Goal: Task Accomplishment & Management: Manage account settings

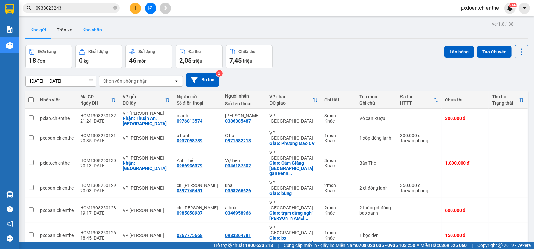
click at [83, 29] on button "Kho nhận" at bounding box center [92, 30] width 30 height 16
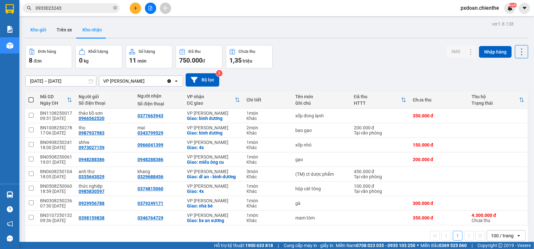
click at [39, 30] on button "Kho gửi" at bounding box center [38, 30] width 26 height 16
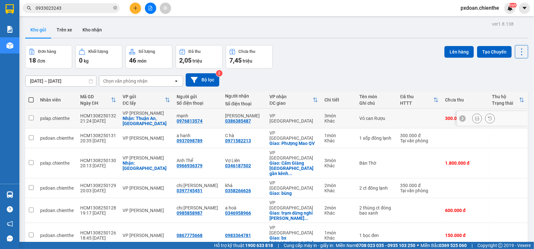
click at [147, 119] on div "Nhận: Thuận An,Bình Dương" at bounding box center [147, 121] width 48 height 10
checkbox input "true"
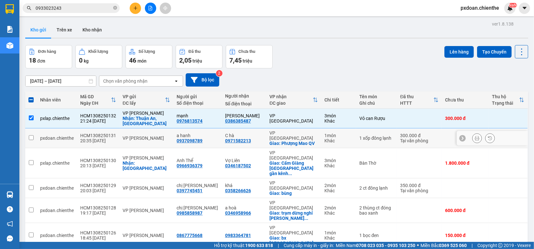
click at [154, 134] on td "VP [PERSON_NAME]" at bounding box center [146, 138] width 54 height 20
checkbox input "true"
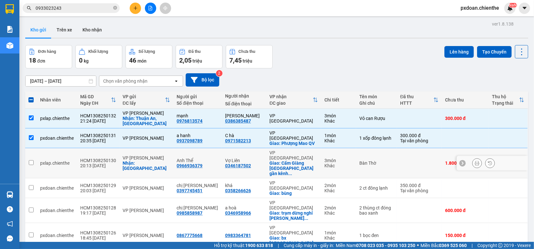
scroll to position [40, 0]
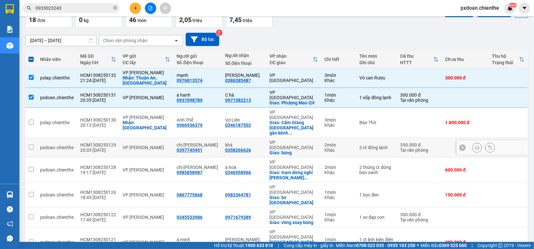
click at [148, 145] on div "VP [PERSON_NAME]" at bounding box center [147, 147] width 48 height 5
checkbox input "true"
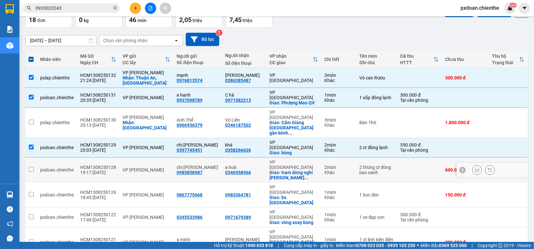
click at [150, 157] on td "VP [PERSON_NAME]" at bounding box center [146, 169] width 54 height 25
checkbox input "true"
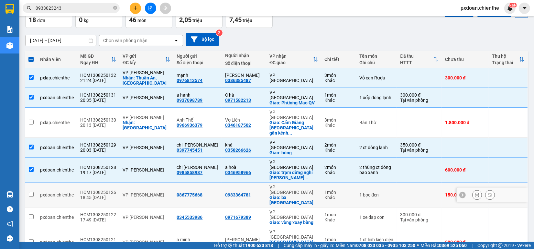
click at [151, 192] on div "VP [PERSON_NAME]" at bounding box center [147, 194] width 48 height 5
checkbox input "true"
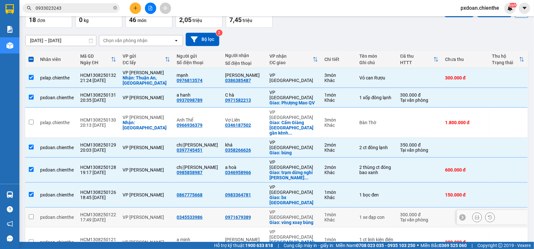
click at [154, 214] on div "VP [PERSON_NAME]" at bounding box center [147, 216] width 48 height 5
checkbox input "true"
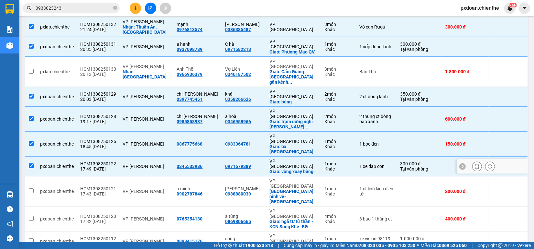
scroll to position [121, 0]
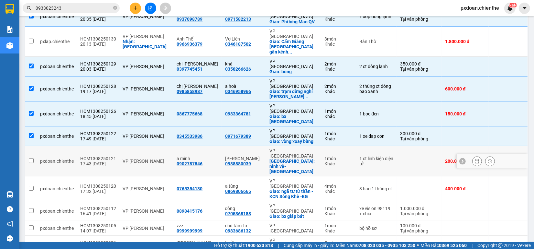
click at [162, 158] on div "VP [PERSON_NAME]" at bounding box center [147, 160] width 48 height 5
checkbox input "true"
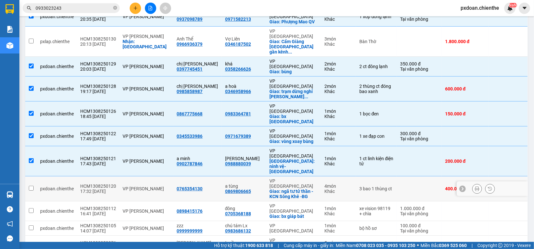
click at [162, 186] on div "VP [PERSON_NAME]" at bounding box center [147, 188] width 48 height 5
checkbox input "true"
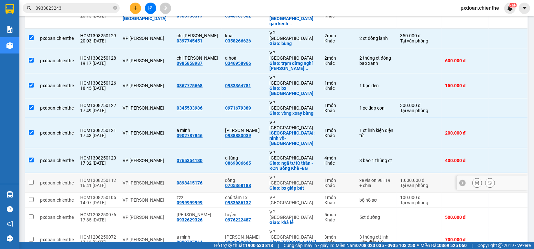
scroll to position [162, 0]
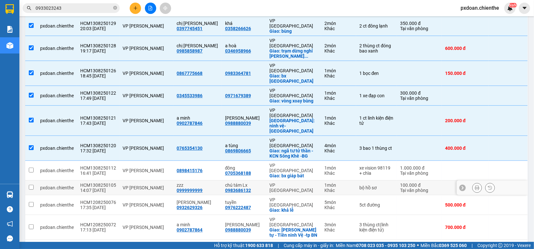
click at [157, 185] on div "VP [PERSON_NAME]" at bounding box center [147, 187] width 48 height 5
checkbox input "true"
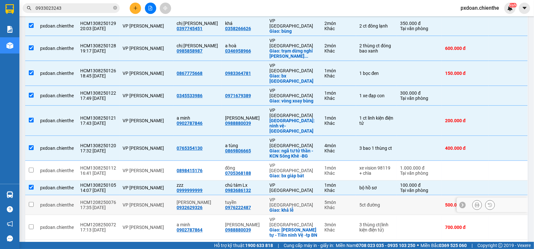
click at [154, 202] on div "VP [PERSON_NAME]" at bounding box center [147, 204] width 48 height 5
checkbox input "true"
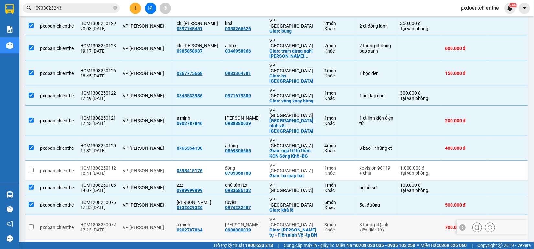
click at [155, 224] on div "VP [PERSON_NAME]" at bounding box center [147, 226] width 48 height 5
checkbox input "true"
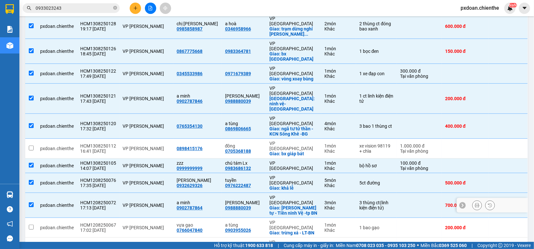
scroll to position [202, 0]
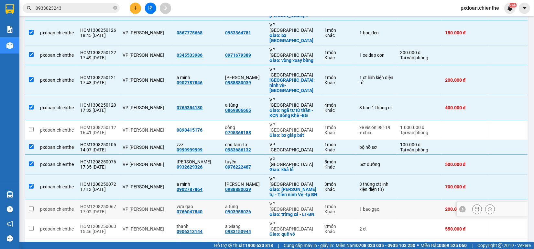
drag, startPoint x: 151, startPoint y: 142, endPoint x: 155, endPoint y: 147, distance: 6.4
click at [152, 206] on div "VP [PERSON_NAME]" at bounding box center [147, 208] width 48 height 5
checkbox input "true"
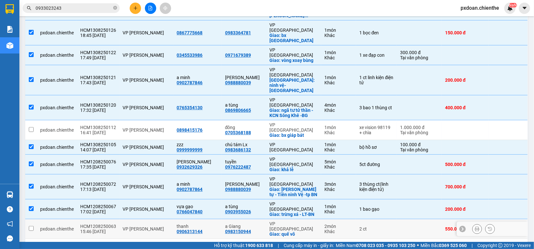
click at [155, 219] on td "VP [PERSON_NAME]" at bounding box center [146, 229] width 54 height 20
checkbox input "true"
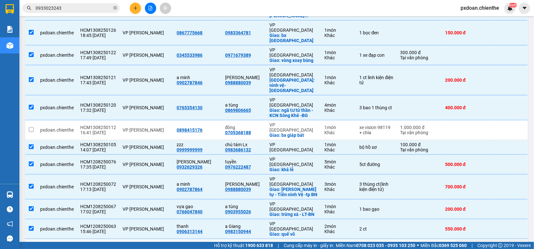
click at [158, 246] on div "VP [PERSON_NAME]" at bounding box center [147, 248] width 48 height 5
checkbox input "true"
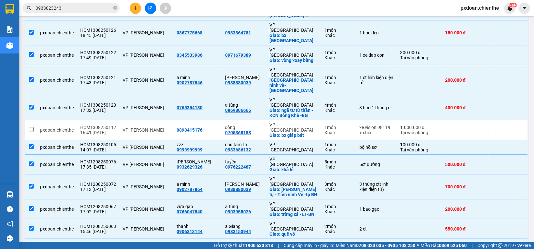
checkbox input "true"
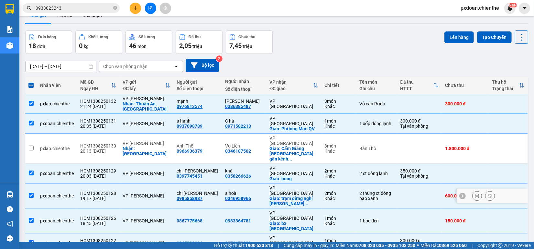
scroll to position [0, 0]
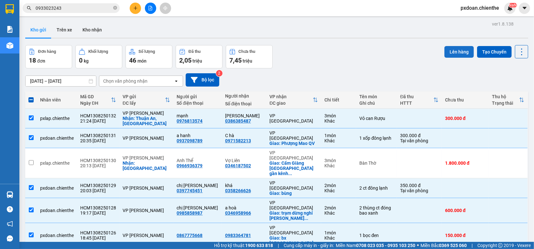
click at [453, 49] on button "Lên hàng" at bounding box center [459, 52] width 29 height 12
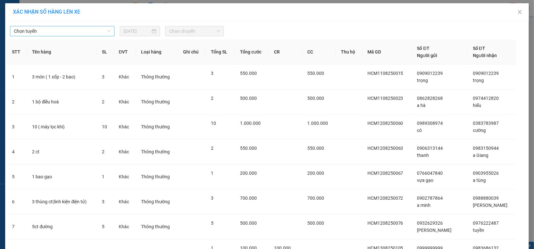
click at [84, 34] on span "Chọn tuyến" at bounding box center [62, 31] width 97 height 10
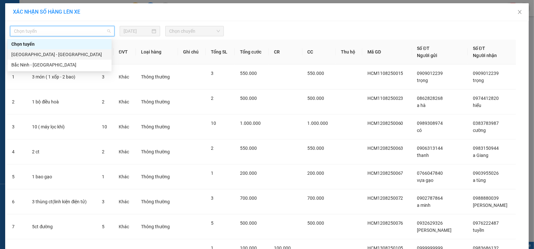
click at [74, 54] on div "[GEOGRAPHIC_DATA] - [GEOGRAPHIC_DATA]" at bounding box center [59, 54] width 96 height 7
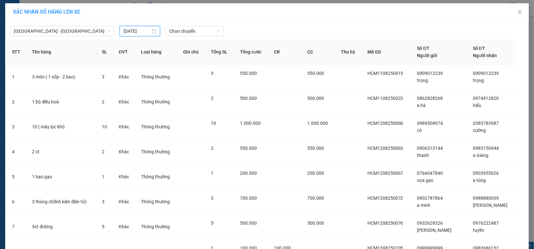
click at [134, 32] on input "[DATE]" at bounding box center [137, 31] width 27 height 7
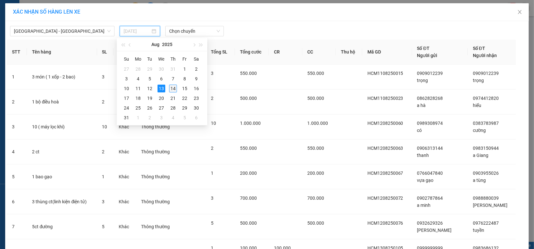
click at [172, 88] on div "14" at bounding box center [173, 88] width 8 height 8
type input "[DATE]"
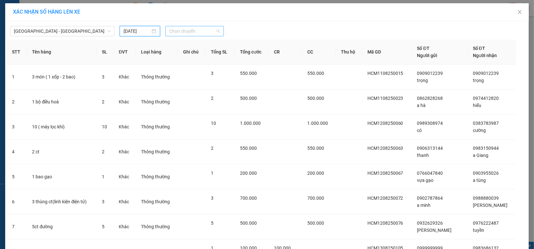
click at [183, 31] on span "Chọn chuyến" at bounding box center [194, 31] width 51 height 10
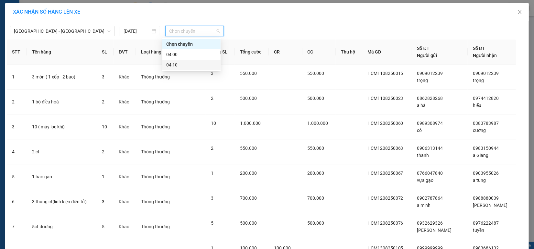
click at [186, 64] on div "04:10" at bounding box center [191, 64] width 50 height 7
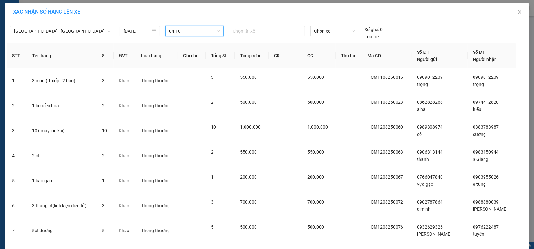
drag, startPoint x: 258, startPoint y: 33, endPoint x: 256, endPoint y: 54, distance: 20.8
click at [258, 34] on div at bounding box center [266, 31] width 73 height 8
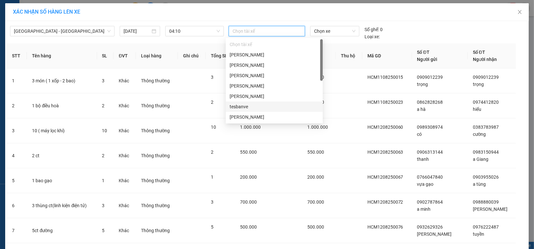
click at [255, 104] on div "tesbanve" at bounding box center [274, 106] width 89 height 7
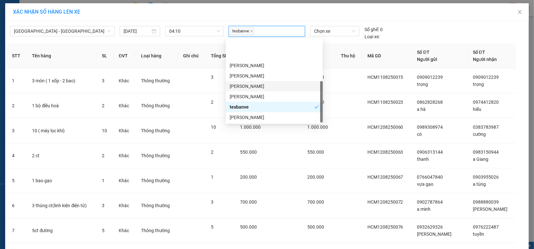
scroll to position [31, 0]
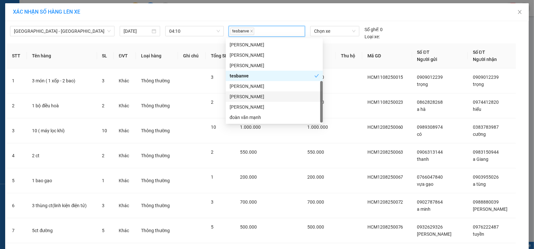
click at [271, 96] on div "[PERSON_NAME]" at bounding box center [274, 96] width 89 height 7
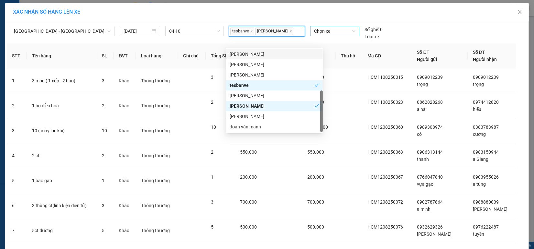
click at [336, 28] on span "Chọn xe" at bounding box center [334, 31] width 41 height 10
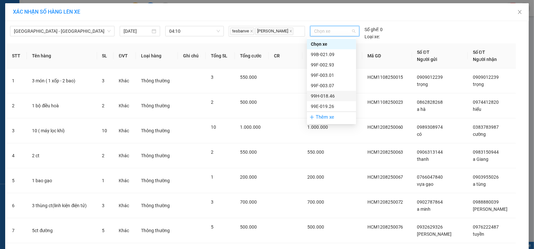
click at [332, 96] on div "99H-018.46" at bounding box center [331, 95] width 41 height 7
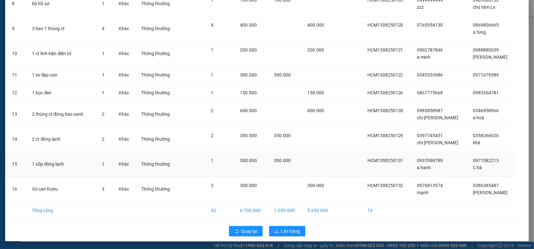
scroll to position [259, 0]
click at [285, 230] on span "Lên hàng" at bounding box center [291, 230] width 19 height 7
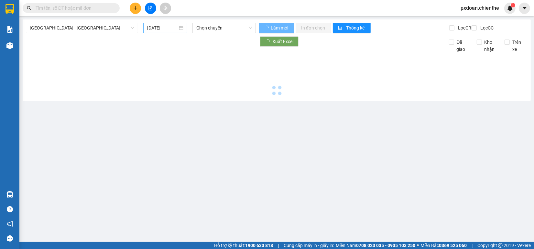
type input "[DATE]"
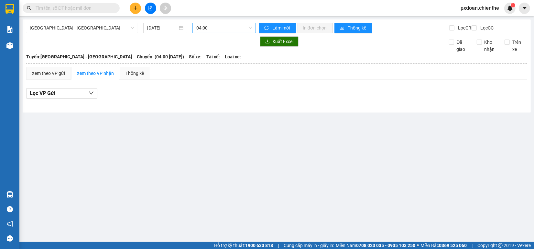
click at [216, 25] on span "04:00" at bounding box center [224, 28] width 56 height 10
click at [220, 64] on div "04:10 - 99H-018.46" at bounding box center [221, 61] width 50 height 7
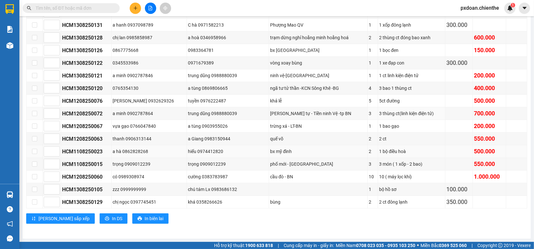
scroll to position [144, 0]
click at [112, 218] on span "In DS" at bounding box center [117, 218] width 10 height 7
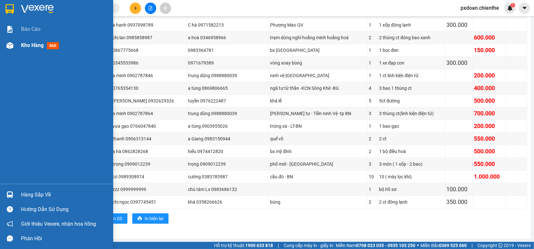
click at [17, 45] on div "Kho hàng mới" at bounding box center [56, 45] width 113 height 16
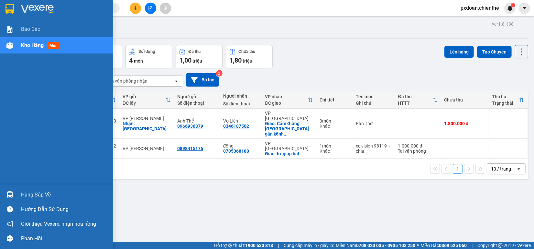
click at [39, 193] on div "Hàng sắp về" at bounding box center [64, 195] width 87 height 10
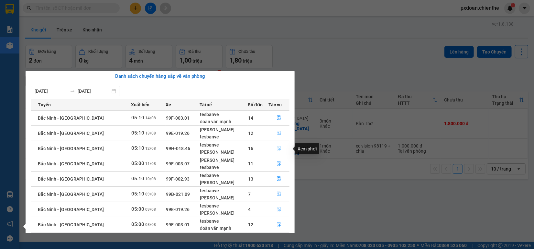
click at [278, 147] on icon "file-done" at bounding box center [279, 148] width 5 height 5
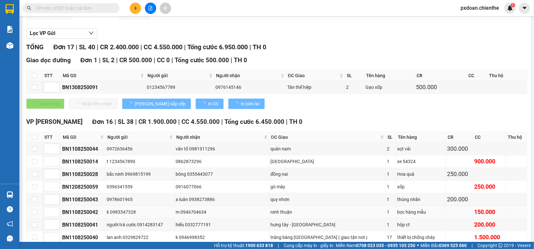
type input "[DATE]"
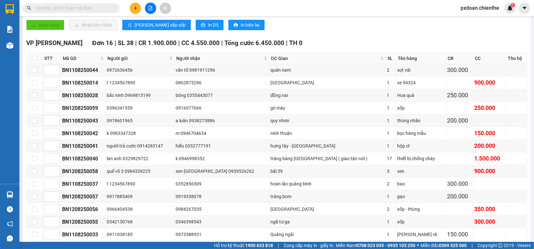
scroll to position [125, 0]
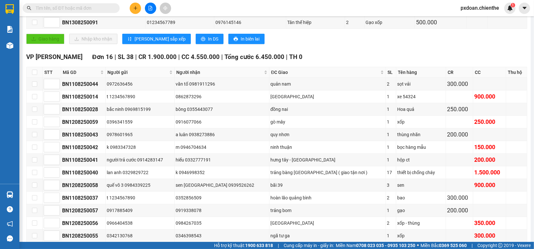
click at [92, 10] on input "text" at bounding box center [74, 8] width 76 height 7
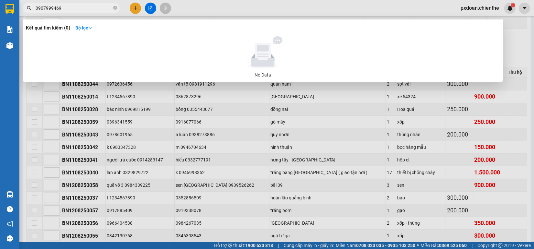
click at [38, 133] on div at bounding box center [267, 124] width 534 height 249
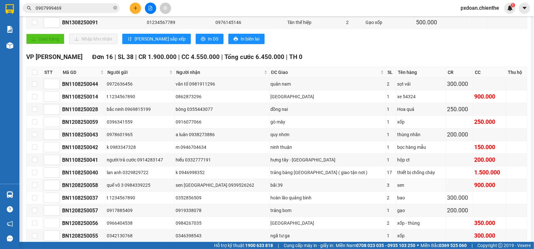
scroll to position [166, 0]
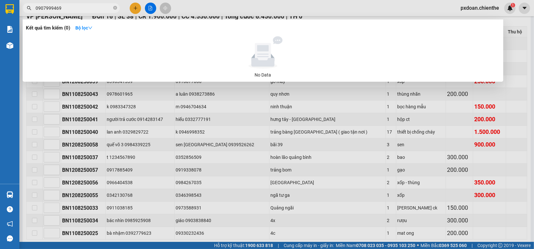
click at [73, 6] on input "0907999469" at bounding box center [74, 8] width 76 height 7
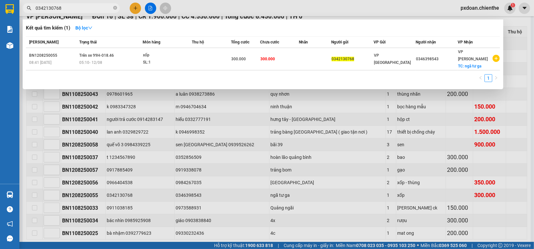
type input "0342130768"
click at [172, 116] on div at bounding box center [267, 124] width 534 height 249
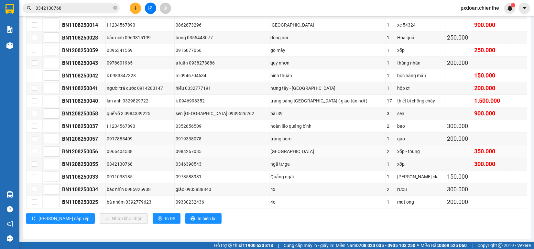
scroll to position [206, 0]
click at [33, 164] on input "checkbox" at bounding box center [34, 163] width 5 height 5
checkbox input "true"
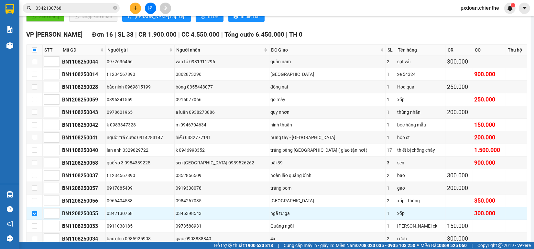
scroll to position [162, 0]
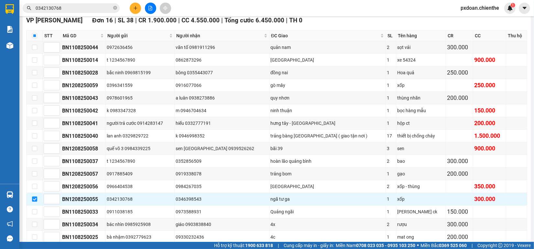
click at [81, 6] on input "0342130768" at bounding box center [74, 8] width 76 height 7
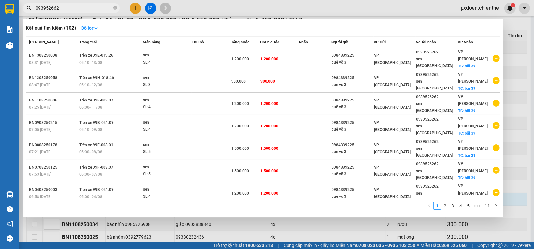
type input "0939526626"
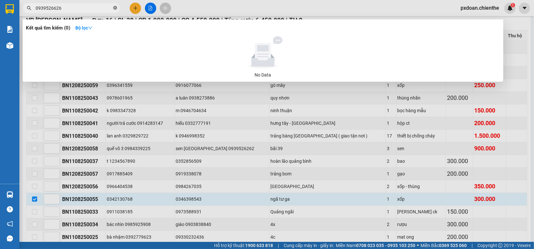
click at [116, 10] on span at bounding box center [115, 8] width 4 height 6
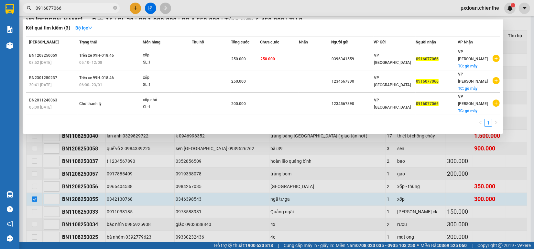
type input "0916077066"
click at [237, 134] on div at bounding box center [267, 124] width 534 height 249
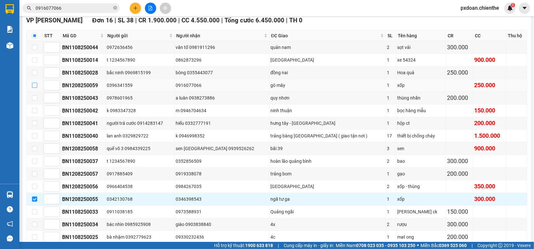
click at [34, 88] on input "checkbox" at bounding box center [34, 85] width 5 height 5
checkbox input "true"
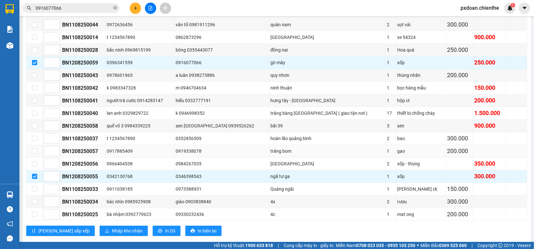
scroll to position [166, 0]
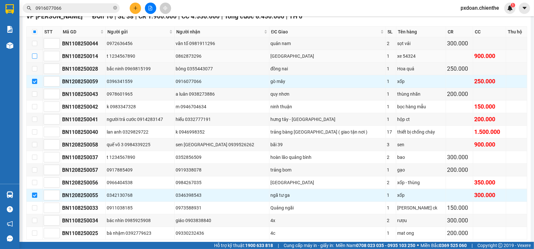
click at [33, 59] on input "checkbox" at bounding box center [34, 55] width 5 height 5
checkbox input "true"
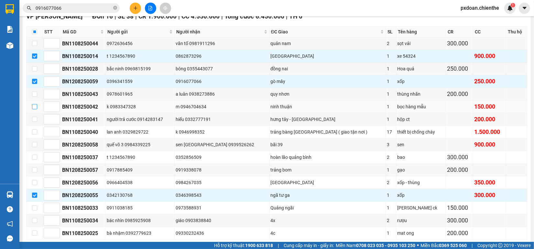
click at [34, 109] on input "checkbox" at bounding box center [34, 106] width 5 height 5
checkbox input "true"
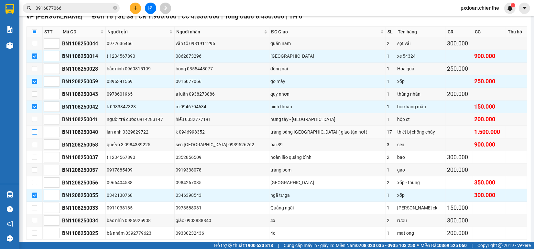
click at [33, 134] on input "checkbox" at bounding box center [34, 131] width 5 height 5
checkbox input "true"
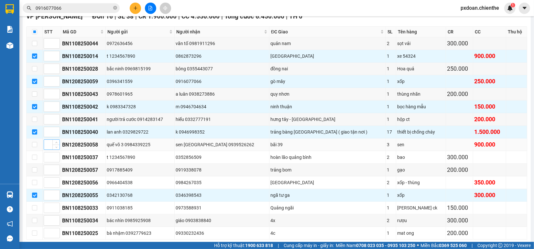
scroll to position [206, 0]
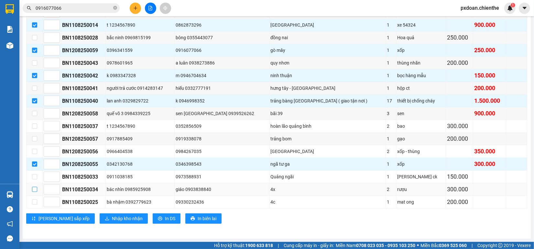
click at [36, 188] on input "checkbox" at bounding box center [34, 188] width 5 height 5
checkbox input "true"
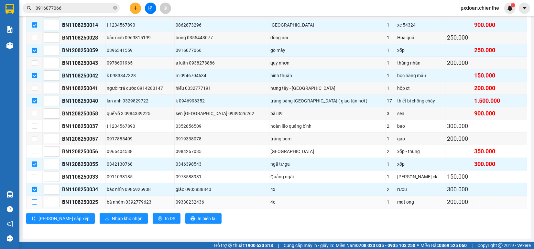
click at [36, 201] on input "checkbox" at bounding box center [34, 201] width 5 height 5
checkbox input "true"
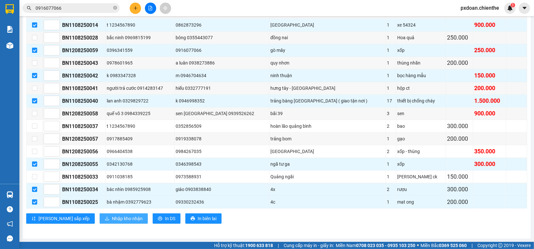
click at [112, 219] on span "Nhập kho nhận" at bounding box center [127, 218] width 31 height 7
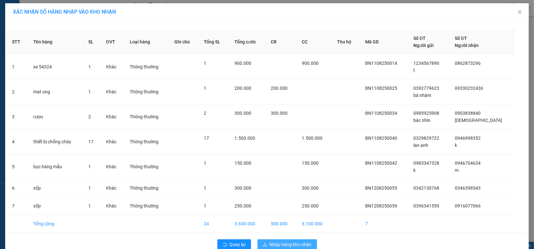
click at [282, 243] on span "Nhập hàng kho nhận" at bounding box center [291, 244] width 42 height 7
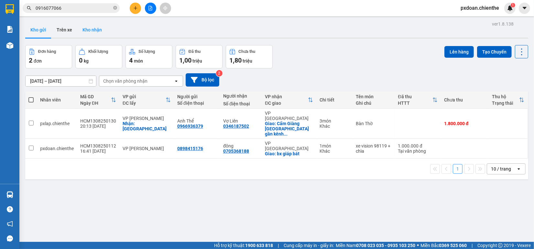
click at [99, 30] on button "Kho nhận" at bounding box center [92, 30] width 30 height 16
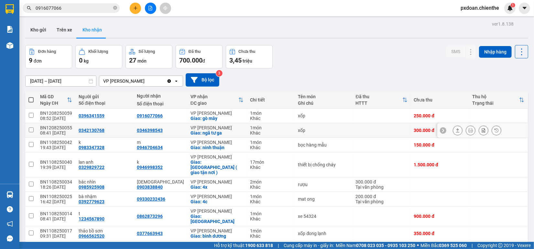
scroll to position [31, 0]
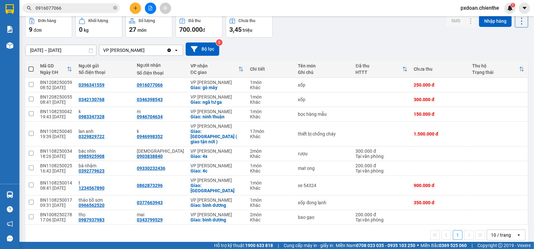
click at [62, 51] on input "[DATE] – [DATE]" at bounding box center [61, 50] width 71 height 10
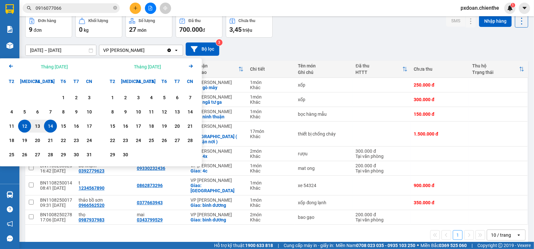
click at [11, 65] on icon "Arrow Left" at bounding box center [11, 66] width 8 height 8
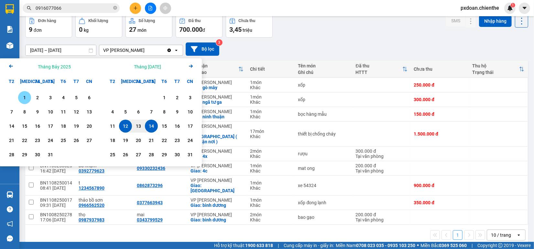
click at [25, 96] on div "1" at bounding box center [24, 98] width 9 height 8
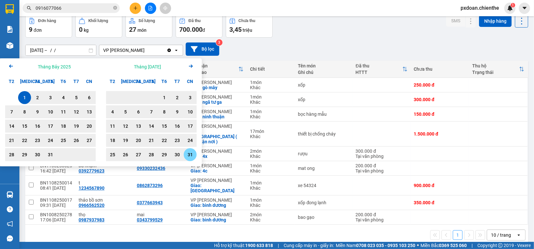
click at [194, 152] on div "31" at bounding box center [190, 155] width 9 height 8
type input "[DATE] – [DATE]"
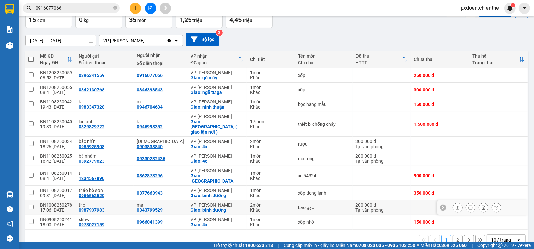
scroll to position [45, 0]
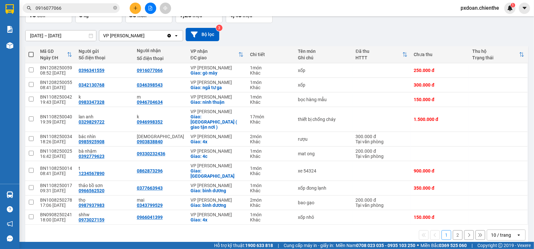
drag, startPoint x: 495, startPoint y: 225, endPoint x: 496, endPoint y: 221, distance: 4.6
click at [494, 231] on div "10 / trang" at bounding box center [501, 234] width 20 height 6
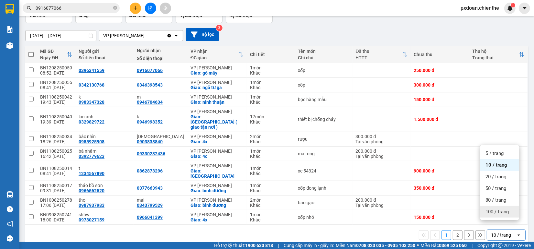
click at [499, 209] on span "100 / trang" at bounding box center [497, 211] width 23 height 6
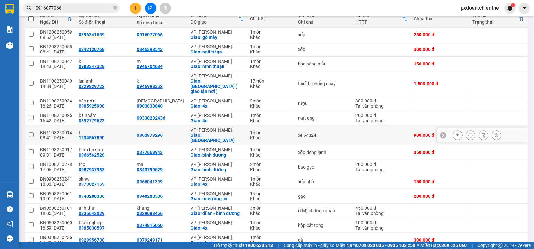
scroll to position [40, 0]
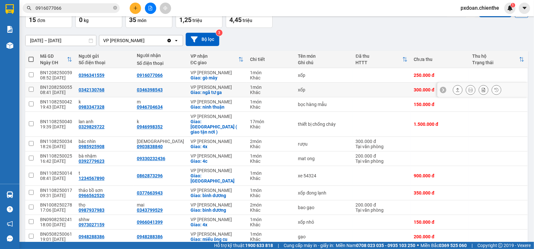
click at [59, 86] on div "BN1208250055" at bounding box center [56, 86] width 32 height 5
checkbox input "false"
copy div "BN1208250055"
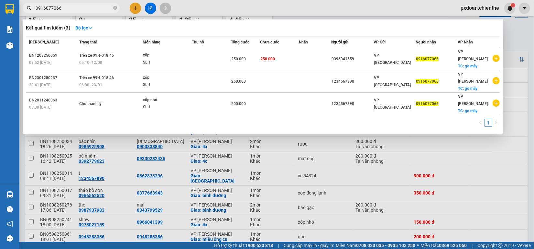
click at [64, 9] on input "0916077066" at bounding box center [74, 8] width 76 height 7
click at [64, 9] on input "0916077066v" at bounding box center [74, 8] width 76 height 7
type input "v"
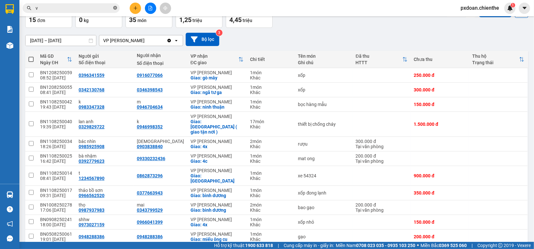
click at [115, 8] on icon "close-circle" at bounding box center [115, 8] width 4 height 4
paste input "BN1208250055"
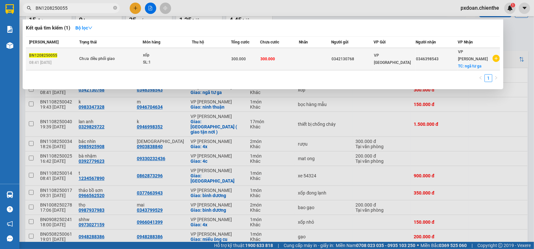
type input "BN1208250055"
click at [149, 54] on span "xốp SL: 1" at bounding box center [167, 59] width 49 height 14
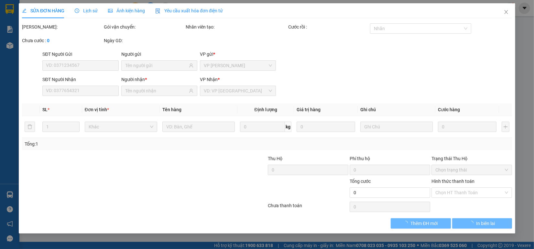
click at [115, 8] on span "Ảnh kiện hàng" at bounding box center [126, 10] width 37 height 5
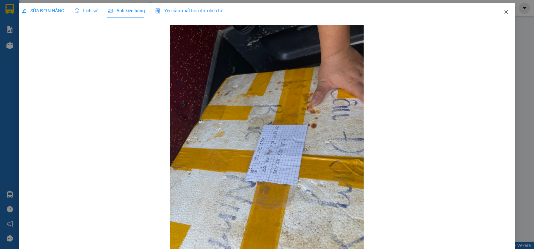
click at [504, 12] on icon "close" at bounding box center [506, 11] width 5 height 5
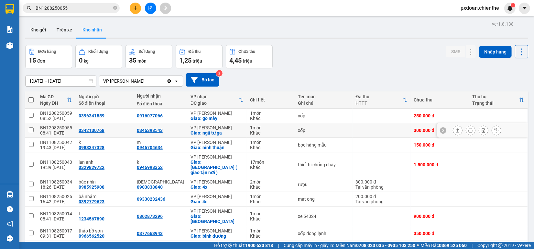
click at [58, 128] on div "BN1208250055" at bounding box center [56, 127] width 32 height 5
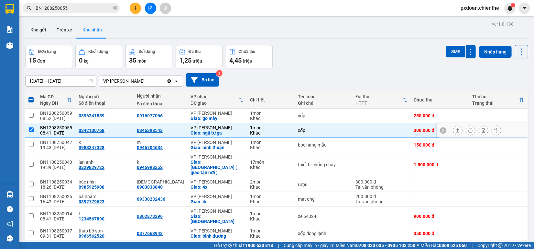
click at [68, 128] on div "BN1208250055" at bounding box center [56, 127] width 32 height 5
checkbox input "true"
copy div "BN1208250055"
click at [81, 9] on input "BN1208250055" at bounding box center [74, 8] width 76 height 7
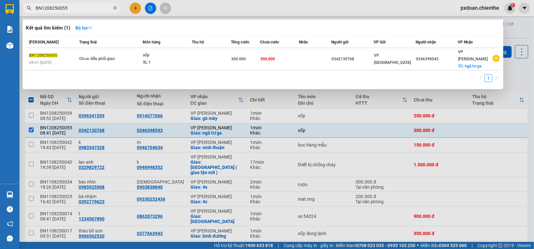
type input "v"
click at [81, 9] on input "v" at bounding box center [74, 8] width 76 height 7
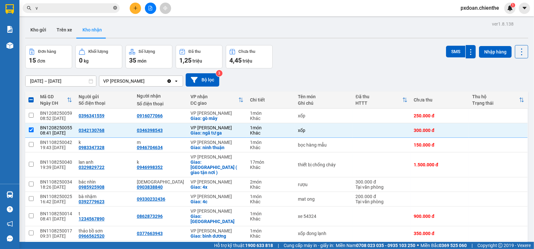
click at [114, 7] on icon "close-circle" at bounding box center [115, 8] width 4 height 4
paste input "BN1208250055"
type input "BN1208250055"
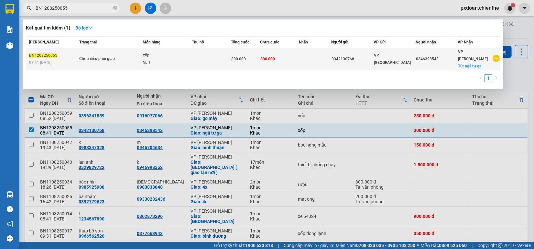
click at [166, 53] on div "xốp" at bounding box center [167, 55] width 49 height 7
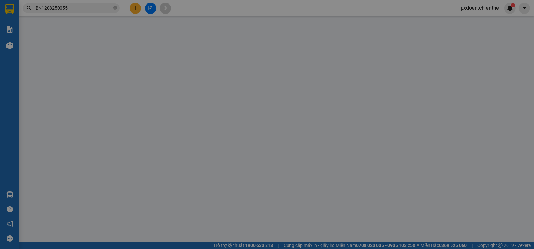
type input "0342130768"
type input "0346398543"
type input "300.000"
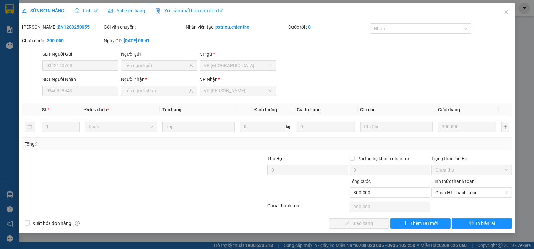
drag, startPoint x: 451, startPoint y: 192, endPoint x: 455, endPoint y: 200, distance: 9.4
click at [452, 194] on span "Chọn HT Thanh Toán" at bounding box center [472, 192] width 73 height 10
drag, startPoint x: 456, startPoint y: 202, endPoint x: 430, endPoint y: 213, distance: 28.5
click at [456, 202] on div "Tại văn phòng" at bounding box center [472, 205] width 73 height 7
type input "0"
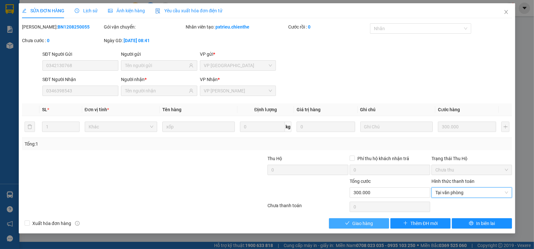
drag, startPoint x: 366, startPoint y: 223, endPoint x: 415, endPoint y: 156, distance: 82.7
click at [368, 223] on span "Giao hàng" at bounding box center [363, 222] width 21 height 7
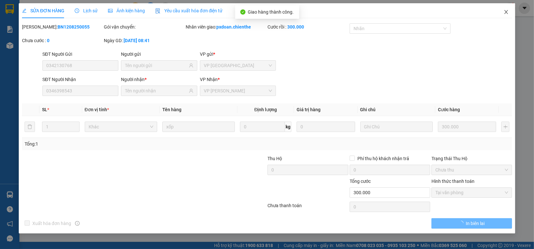
click at [504, 12] on icon "close" at bounding box center [506, 11] width 5 height 5
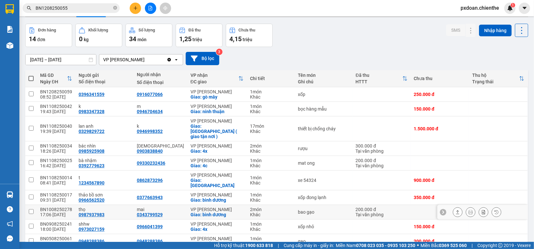
scroll to position [40, 0]
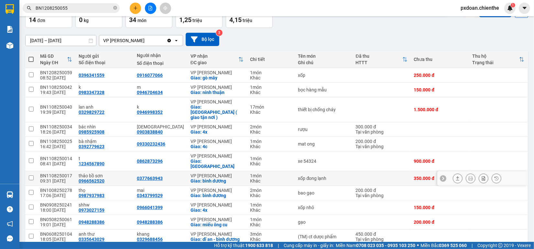
click at [59, 173] on div "BN1108250017" at bounding box center [56, 175] width 32 height 5
checkbox input "false"
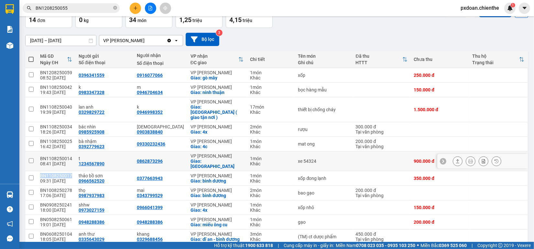
copy div "BN1108250017"
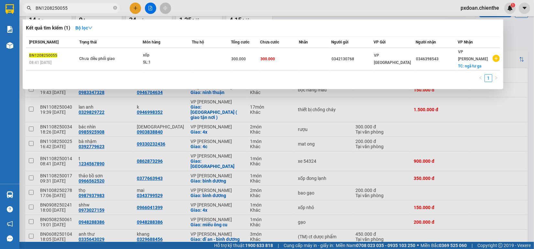
click at [73, 9] on input "BN1208250055" at bounding box center [74, 8] width 76 height 7
paste input "108250017"
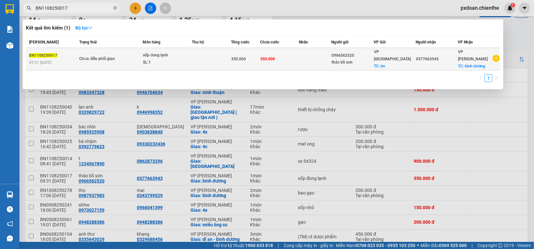
type input "BN1108250017"
click at [163, 59] on div "SL: 1" at bounding box center [167, 62] width 49 height 7
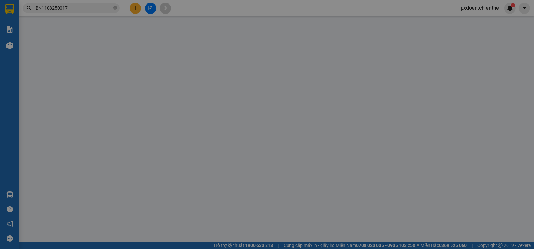
type input "0966562520"
type input "thảo bồ sơn"
type input "0377663943"
type input "350.000"
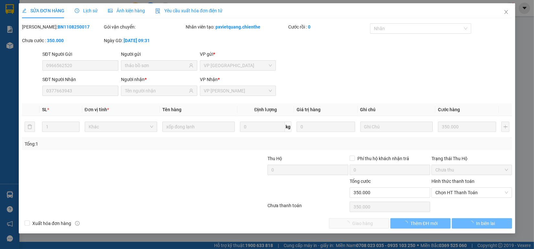
click at [132, 14] on div "Ảnh kiện hàng" at bounding box center [126, 10] width 37 height 7
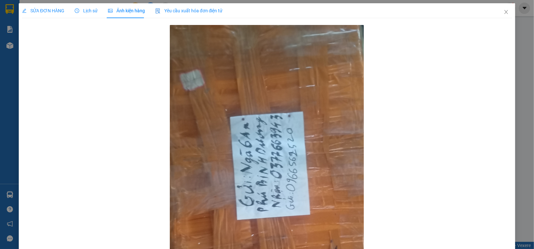
click at [90, 15] on div "Lịch sử" at bounding box center [86, 10] width 23 height 15
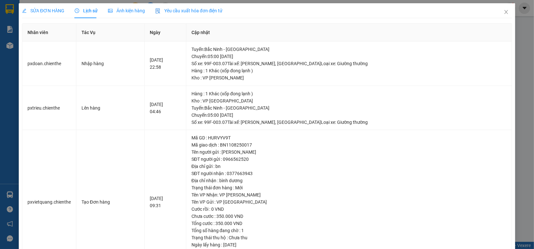
click at [51, 13] on span "SỬA ĐƠN HÀNG" at bounding box center [43, 10] width 42 height 5
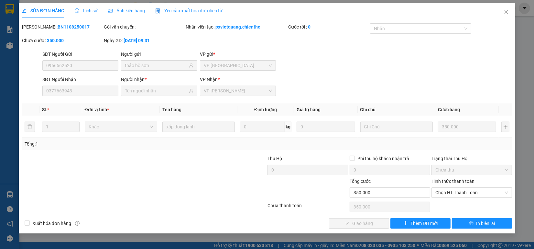
click at [77, 11] on icon "clock-circle" at bounding box center [77, 10] width 1 height 2
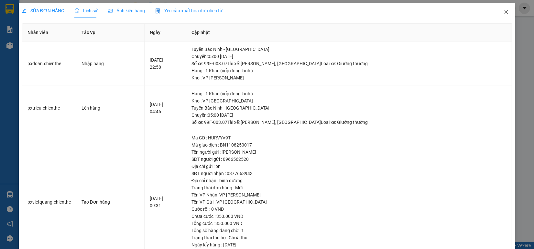
click at [499, 8] on span "Close" at bounding box center [507, 12] width 18 height 18
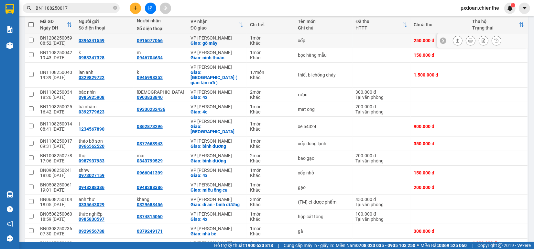
scroll to position [81, 0]
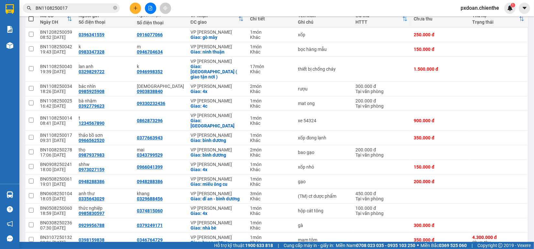
click at [153, 9] on button at bounding box center [150, 8] width 11 height 11
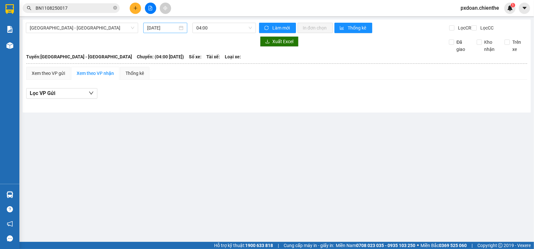
click at [157, 29] on input "[DATE]" at bounding box center [162, 27] width 30 height 7
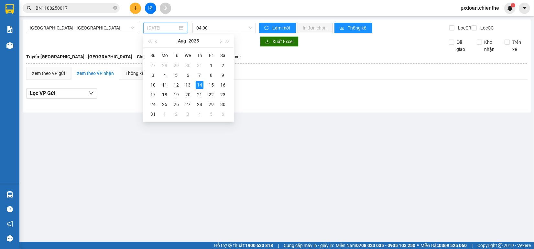
type input "[DATE]"
click at [223, 31] on span "04:00" at bounding box center [224, 28] width 56 height 10
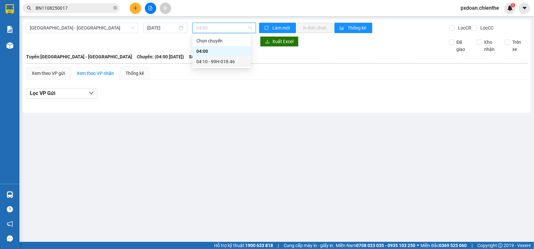
click at [230, 63] on div "04:10 - 99H-018.46" at bounding box center [221, 61] width 50 height 7
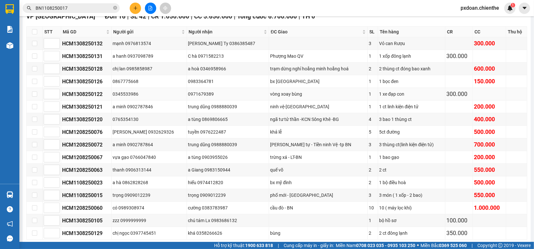
scroll to position [121, 0]
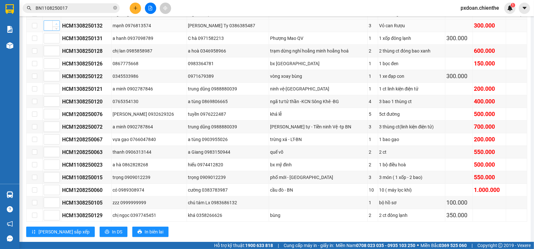
type input "1"
click at [55, 26] on span "up" at bounding box center [56, 24] width 4 height 4
type input "1"
click at [56, 41] on icon "down" at bounding box center [56, 40] width 2 height 2
click at [58, 43] on span "Decrease Value" at bounding box center [55, 40] width 7 height 6
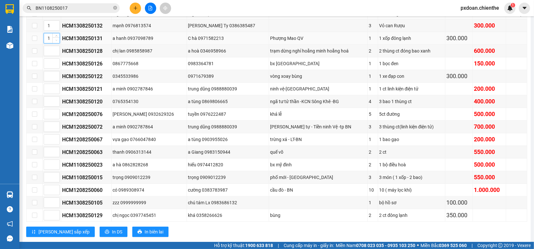
click at [57, 43] on span "Decrease Value" at bounding box center [55, 40] width 7 height 6
click at [49, 43] on input "1" at bounding box center [52, 38] width 16 height 10
click at [51, 43] on input "1" at bounding box center [52, 38] width 16 height 10
type input "2"
click at [48, 54] on input at bounding box center [52, 51] width 16 height 10
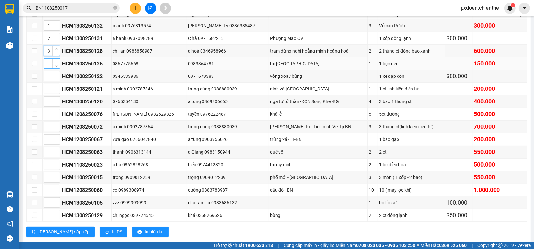
type input "3"
click at [51, 68] on input at bounding box center [52, 64] width 16 height 10
type input "1"
type input "4"
click at [49, 79] on input at bounding box center [52, 76] width 16 height 10
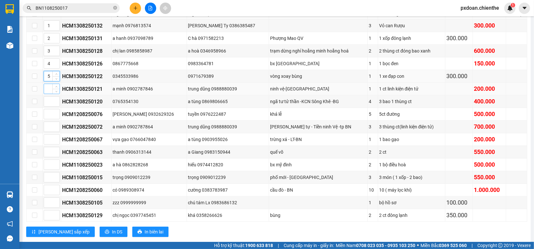
type input "5"
click at [49, 93] on input at bounding box center [52, 89] width 16 height 10
type input "6"
click at [49, 106] on input at bounding box center [52, 101] width 16 height 10
type input "7"
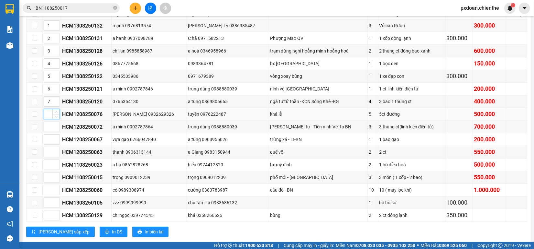
drag, startPoint x: 47, startPoint y: 122, endPoint x: 48, endPoint y: 125, distance: 3.3
click at [47, 119] on input at bounding box center [52, 114] width 16 height 10
type input "8"
click at [48, 131] on input "9" at bounding box center [52, 127] width 16 height 10
type input "9"
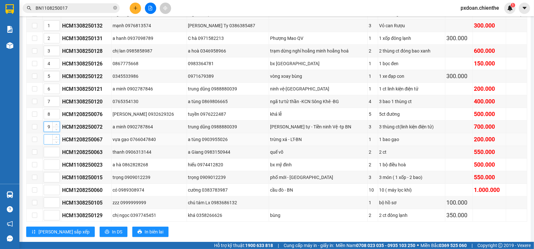
click at [50, 143] on input at bounding box center [52, 139] width 16 height 10
type input "10"
click at [50, 157] on input at bounding box center [52, 152] width 16 height 10
type input "11"
click at [49, 169] on input at bounding box center [52, 165] width 16 height 10
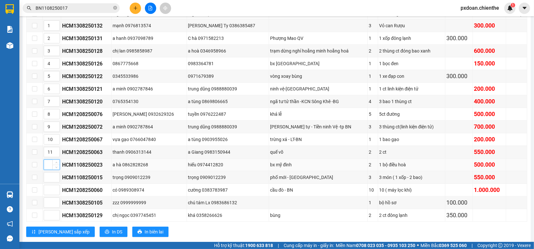
type input "0"
type input "12"
click at [50, 182] on input at bounding box center [52, 177] width 16 height 10
type input "13"
click at [50, 195] on input at bounding box center [52, 190] width 16 height 10
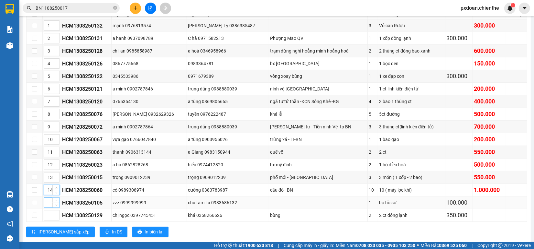
type input "14"
click at [49, 207] on input at bounding box center [52, 202] width 16 height 10
type input "4"
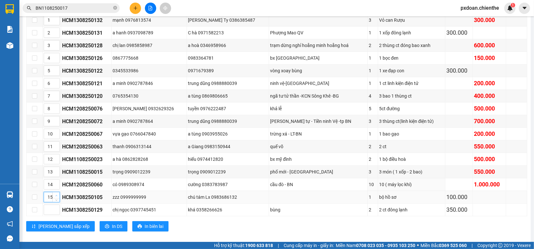
scroll to position [144, 0]
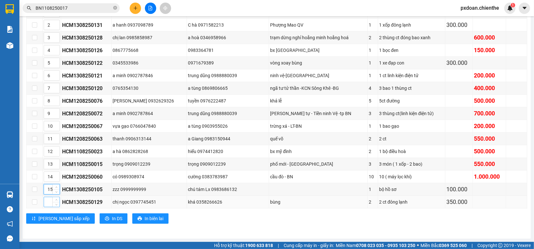
type input "15"
click at [51, 203] on input at bounding box center [52, 202] width 16 height 10
type input "16"
click at [35, 177] on input "checkbox" at bounding box center [34, 176] width 5 height 5
checkbox input "true"
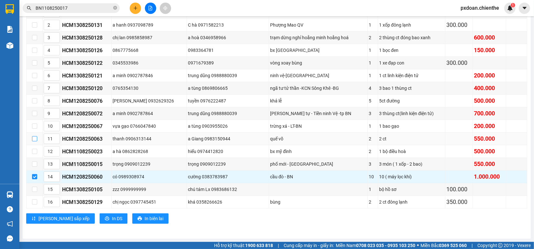
click at [35, 139] on input "checkbox" at bounding box center [34, 138] width 5 height 5
checkbox input "true"
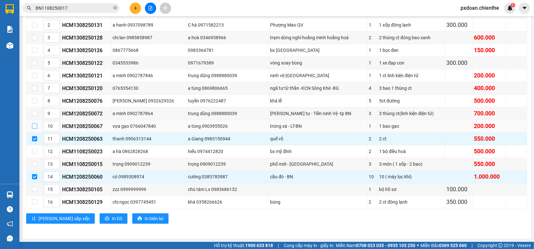
click at [33, 125] on input "checkbox" at bounding box center [34, 125] width 5 height 5
checkbox input "true"
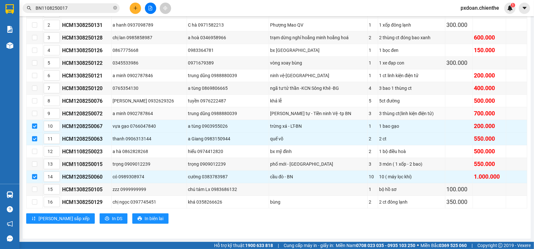
click at [36, 116] on td at bounding box center [35, 113] width 16 height 13
click at [34, 112] on input "checkbox" at bounding box center [34, 113] width 5 height 5
checkbox input "true"
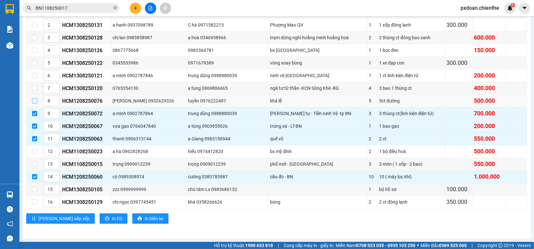
click at [32, 98] on input "checkbox" at bounding box center [34, 100] width 5 height 5
checkbox input "true"
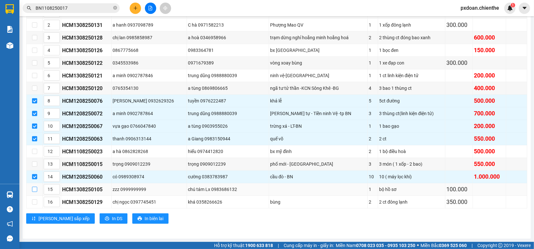
click at [33, 188] on input "checkbox" at bounding box center [34, 188] width 5 height 5
checkbox input "true"
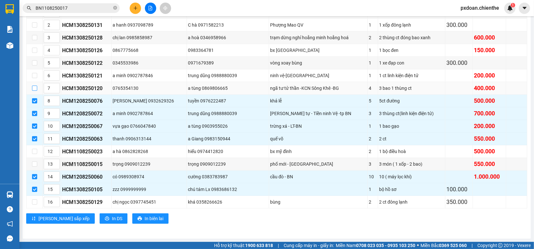
click at [33, 88] on input "checkbox" at bounding box center [34, 87] width 5 height 5
checkbox input "true"
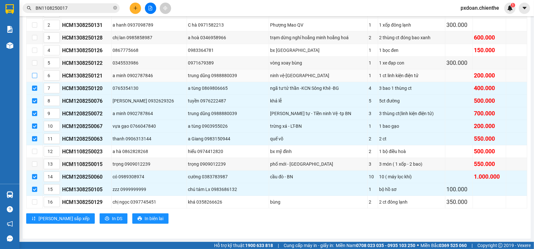
click at [32, 73] on input "checkbox" at bounding box center [34, 75] width 5 height 5
checkbox input "true"
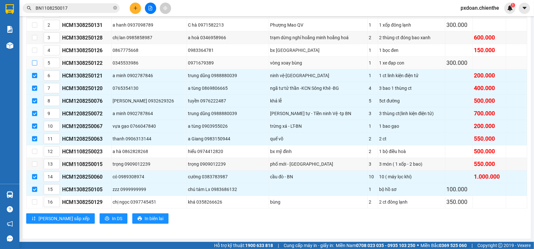
click at [36, 60] on input "checkbox" at bounding box center [34, 62] width 5 height 5
checkbox input "true"
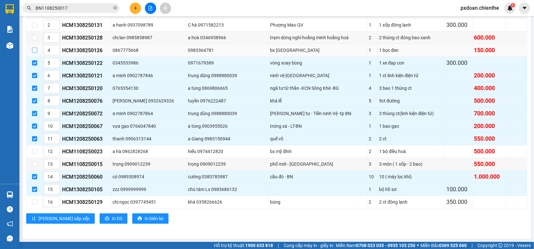
click at [33, 48] on input "checkbox" at bounding box center [34, 50] width 5 height 5
checkbox input "true"
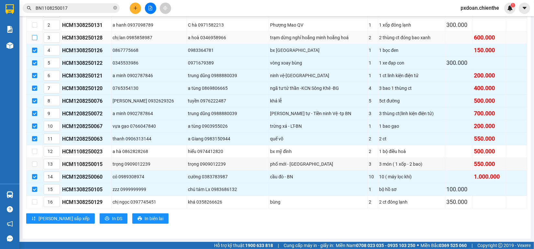
click at [33, 35] on input "checkbox" at bounding box center [34, 37] width 5 height 5
checkbox input "true"
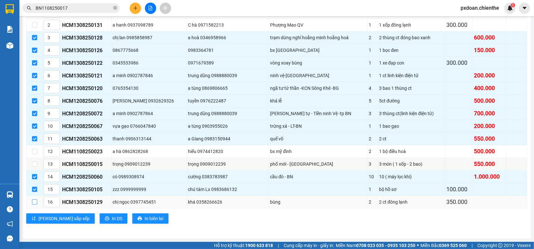
click at [34, 201] on input "checkbox" at bounding box center [34, 201] width 5 height 5
checkbox input "true"
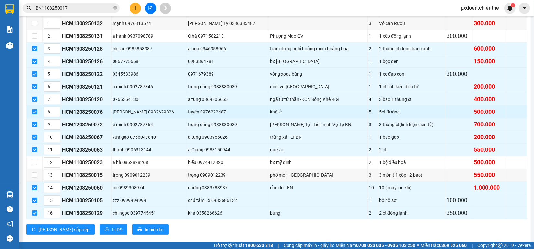
scroll to position [104, 0]
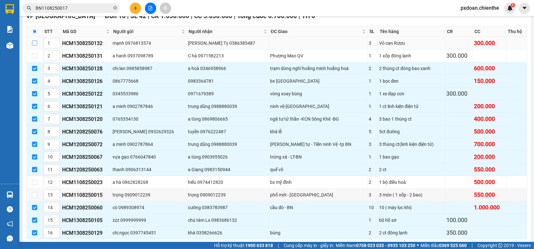
click at [35, 46] on input "checkbox" at bounding box center [34, 42] width 5 height 5
checkbox input "true"
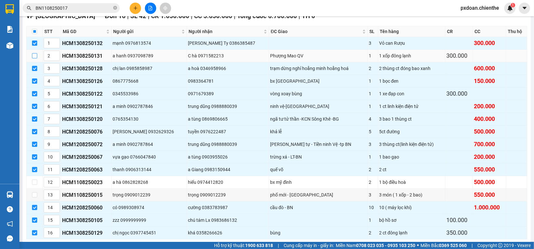
click at [33, 58] on input "checkbox" at bounding box center [34, 55] width 5 height 5
checkbox input "true"
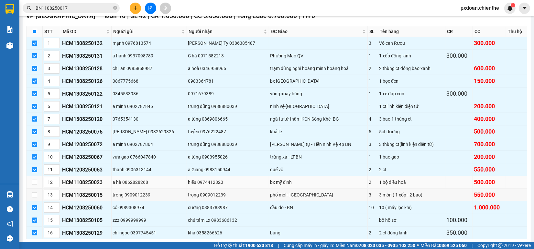
scroll to position [144, 0]
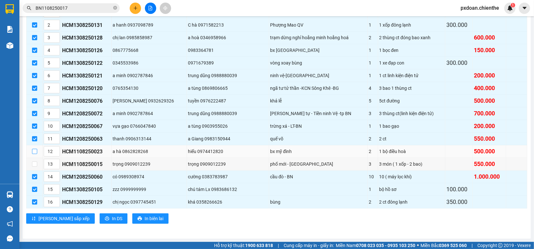
click at [36, 149] on input "checkbox" at bounding box center [34, 151] width 5 height 5
checkbox input "true"
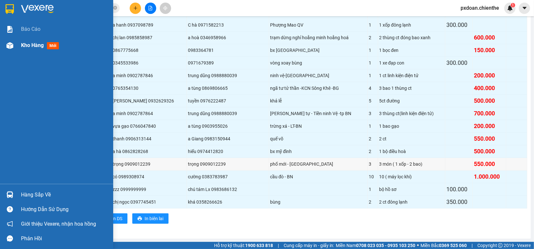
click at [10, 44] on img at bounding box center [9, 45] width 7 height 7
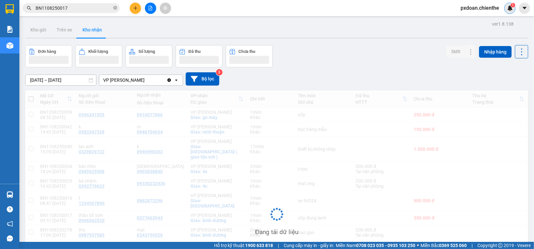
click at [509, 7] on img at bounding box center [511, 8] width 6 height 6
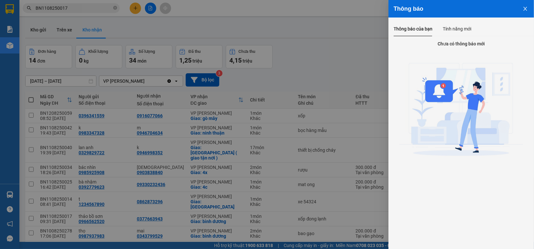
click at [521, 10] on button "Close" at bounding box center [525, 8] width 17 height 17
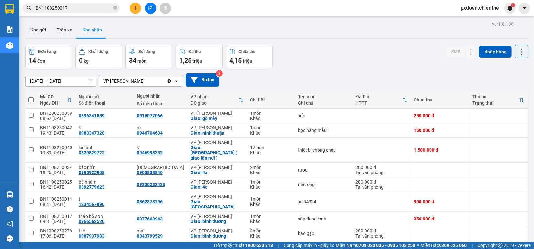
click at [299, 50] on div "Đơn hàng 14 đơn Khối lượng 0 kg Số lượng 34 món Đã thu 1,25 triệu Chưa thu 4,15…" at bounding box center [276, 56] width 503 height 23
